Goal: Information Seeking & Learning: Find specific fact

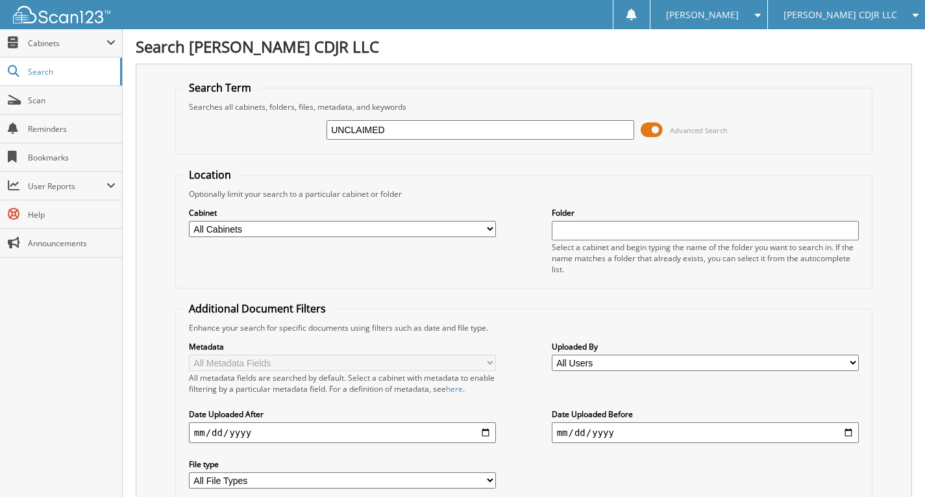
type input "unclaimed property"
click at [657, 130] on span at bounding box center [652, 129] width 22 height 19
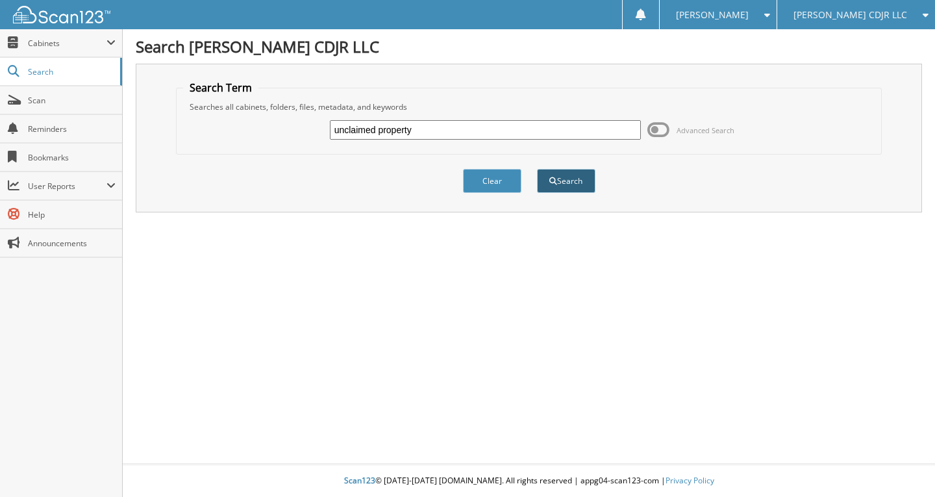
click at [558, 184] on button "Search" at bounding box center [566, 181] width 58 height 24
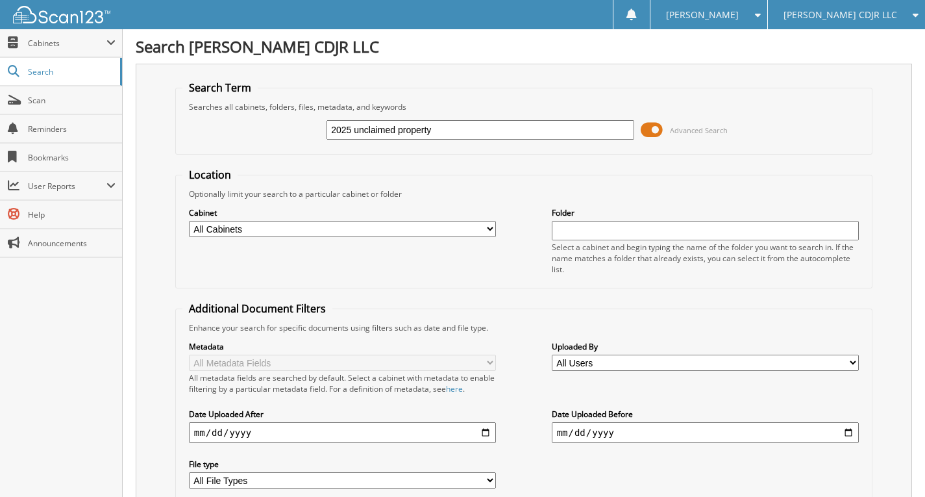
click at [510, 120] on input "2025 unclaimed property" at bounding box center [480, 129] width 308 height 19
type input "2025 unclaimed property"
click at [662, 127] on span at bounding box center [652, 129] width 22 height 19
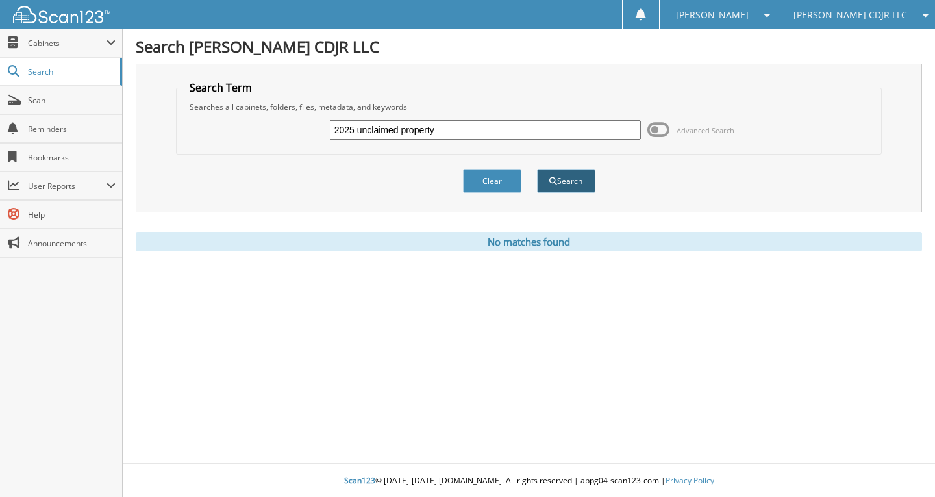
click at [555, 175] on button "Search" at bounding box center [566, 181] width 58 height 24
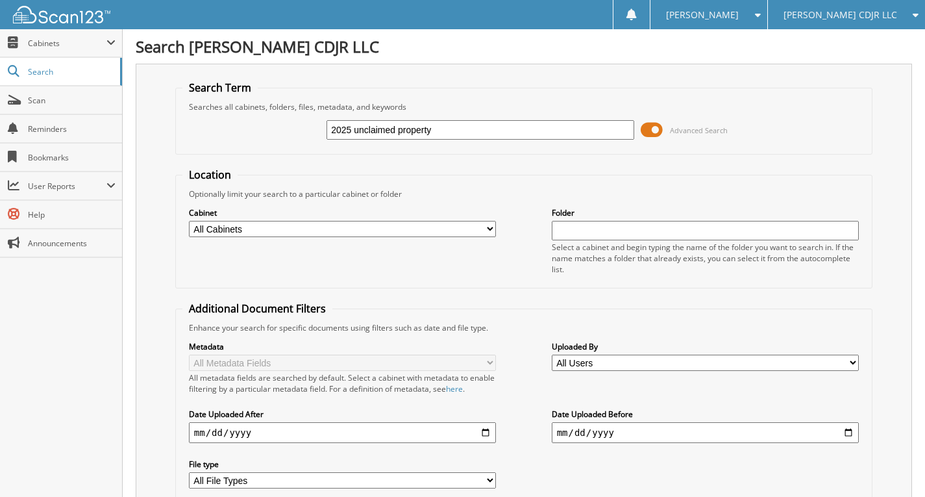
drag, startPoint x: 437, startPoint y: 135, endPoint x: 239, endPoint y: 149, distance: 198.5
click at [239, 149] on fieldset "Search Term Searches all cabinets, folders, files, metadata, and keywords 2025 …" at bounding box center [523, 117] width 697 height 74
type input "UNCLAIMED"
click at [49, 51] on span "Cabinets" at bounding box center [61, 43] width 122 height 28
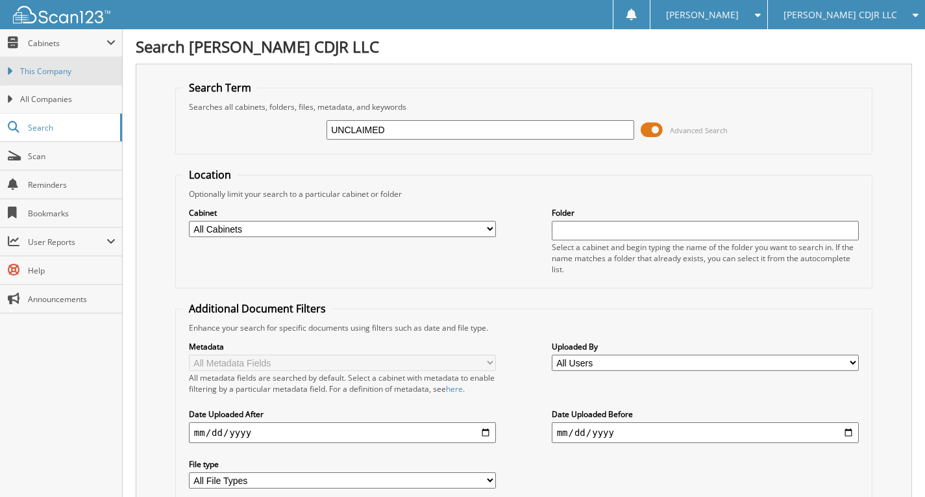
click at [66, 73] on span "This Company" at bounding box center [67, 72] width 95 height 12
